Goal: Transaction & Acquisition: Purchase product/service

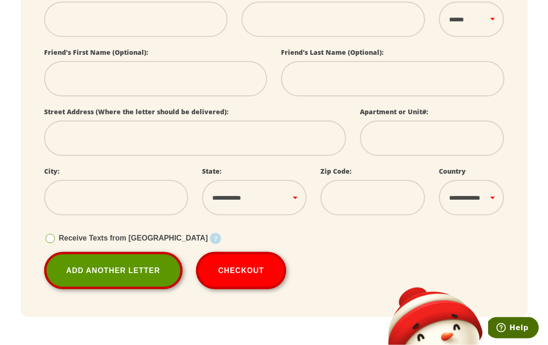
scroll to position [266, 0]
click at [243, 265] on button "Checkout" at bounding box center [241, 270] width 91 height 37
select select
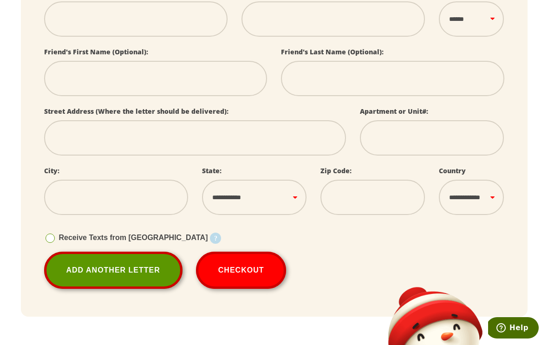
select select
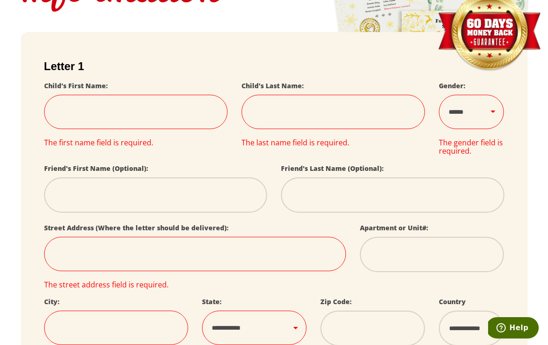
scroll to position [0, 0]
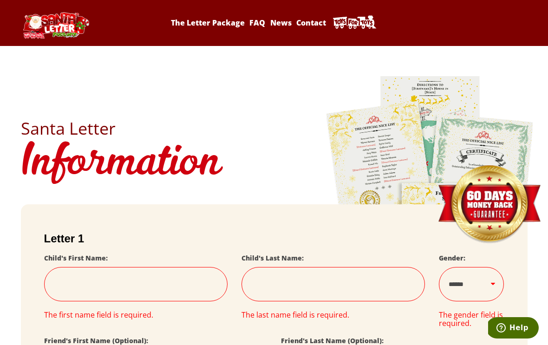
click at [49, 31] on img at bounding box center [56, 25] width 70 height 26
select select
